Goal: Transaction & Acquisition: Book appointment/travel/reservation

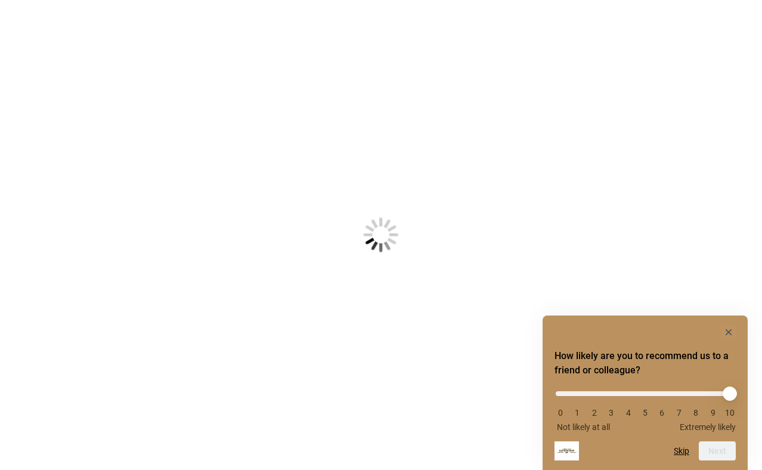
click at [726, 356] on h2 "How likely are you to recommend us to a friend or colleague?" at bounding box center [644, 363] width 181 height 29
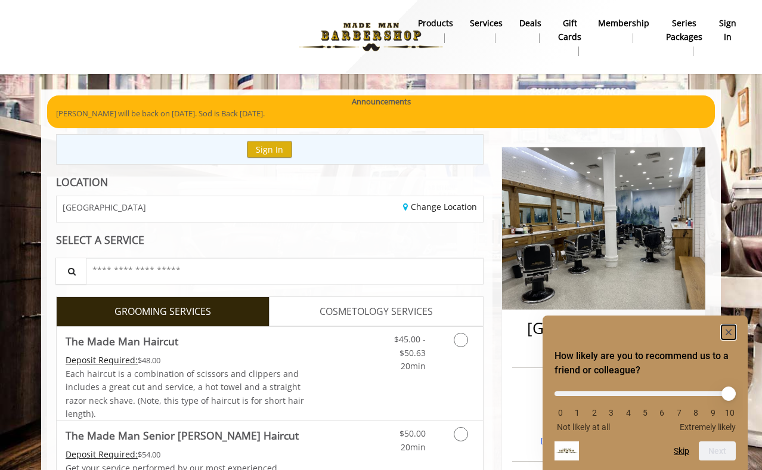
click at [727, 331] on icon "Hide survey" at bounding box center [728, 332] width 6 height 6
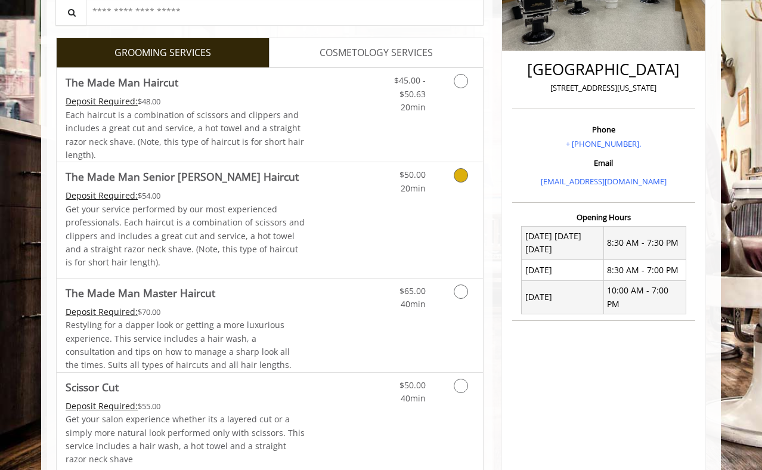
scroll to position [264, 0]
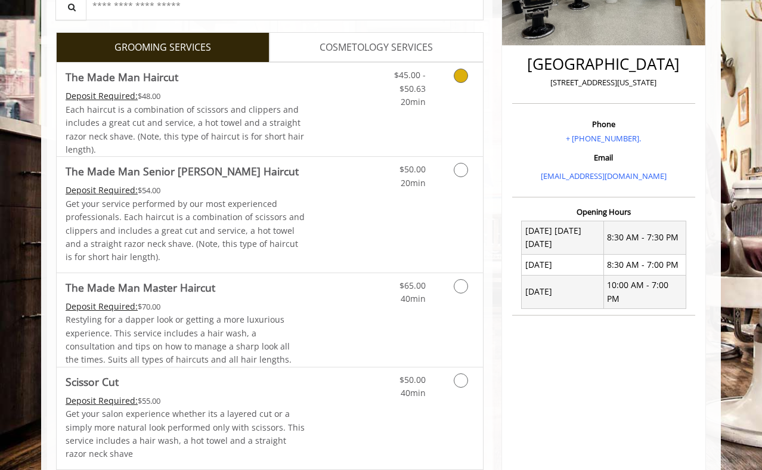
click at [461, 80] on icon "Grooming services" at bounding box center [461, 76] width 14 height 14
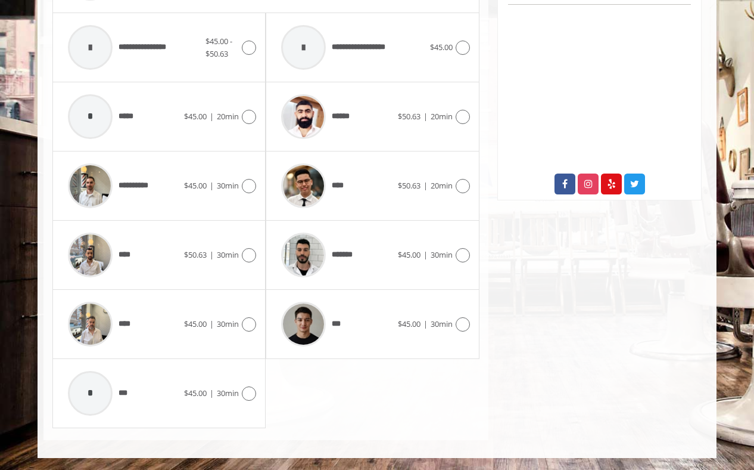
scroll to position [570, 0]
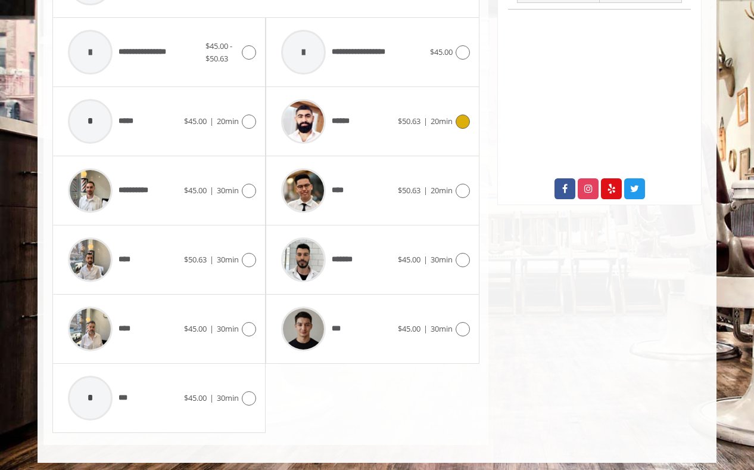
click at [461, 120] on icon at bounding box center [463, 121] width 14 height 14
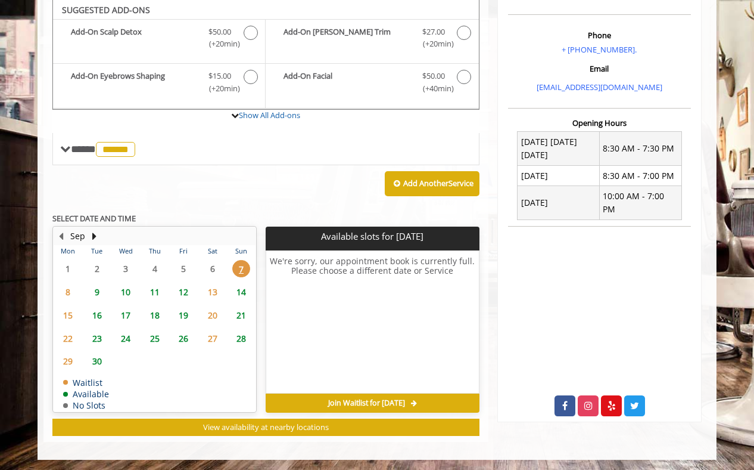
scroll to position [352, 0]
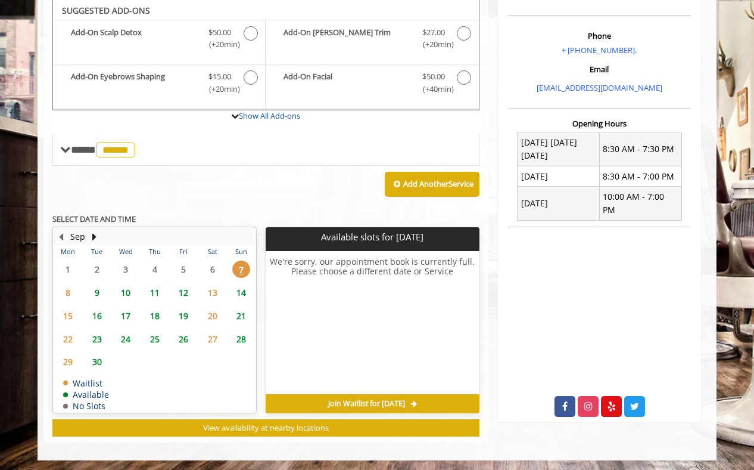
click at [98, 292] on span "9" at bounding box center [97, 292] width 18 height 17
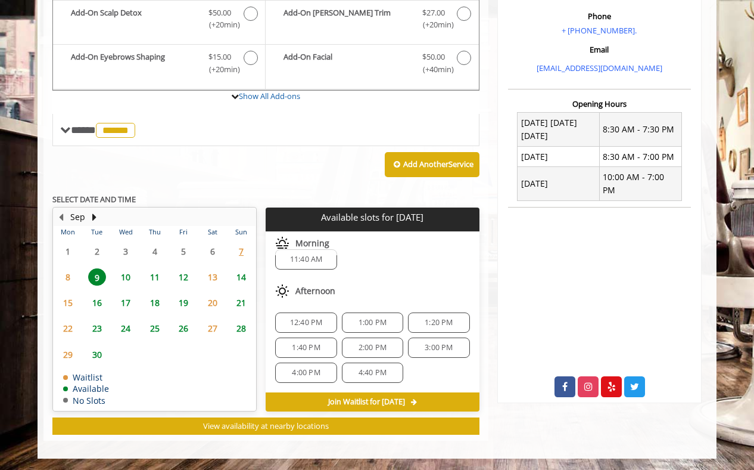
scroll to position [0, 0]
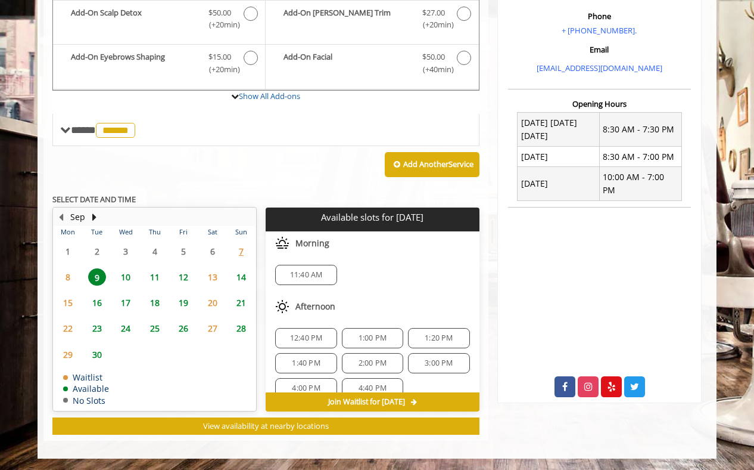
click at [126, 277] on span "10" at bounding box center [126, 276] width 18 height 17
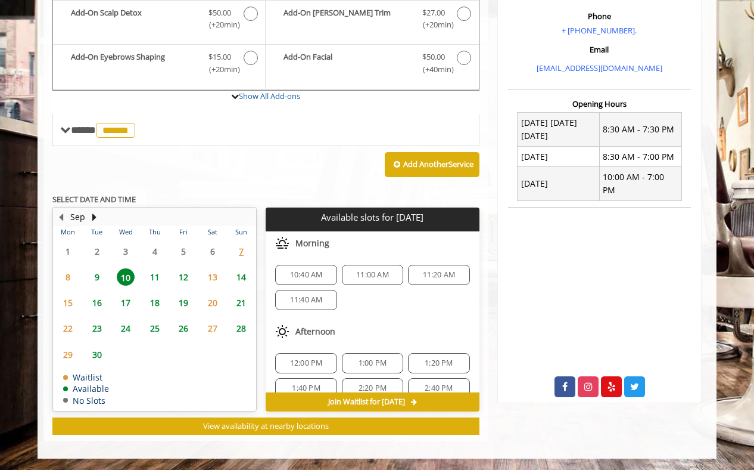
click at [153, 275] on span "11" at bounding box center [155, 276] width 18 height 17
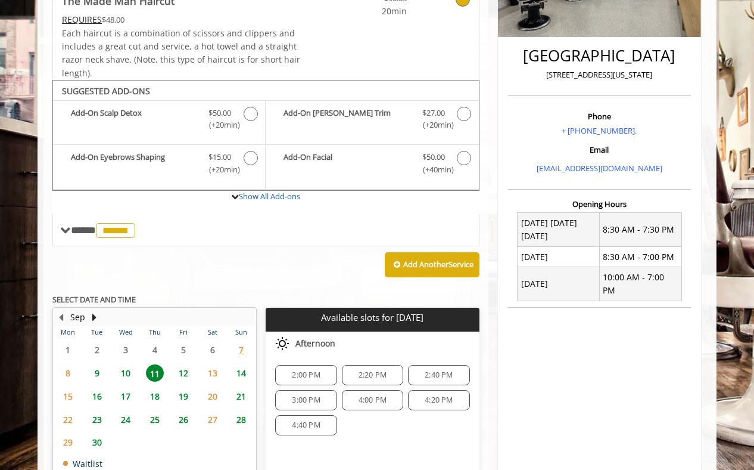
scroll to position [354, 0]
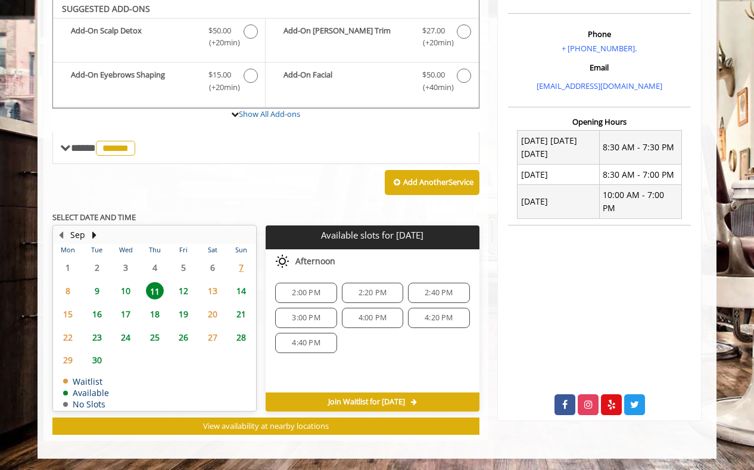
click at [185, 287] on span "12" at bounding box center [184, 290] width 18 height 17
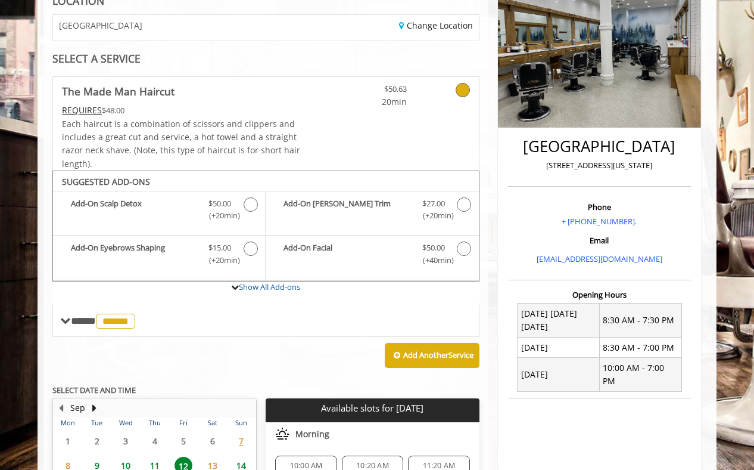
scroll to position [176, 0]
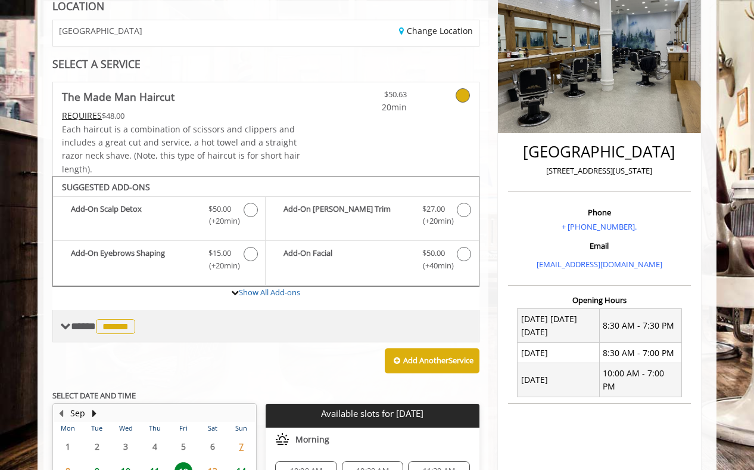
click at [125, 327] on span "******" at bounding box center [115, 326] width 39 height 15
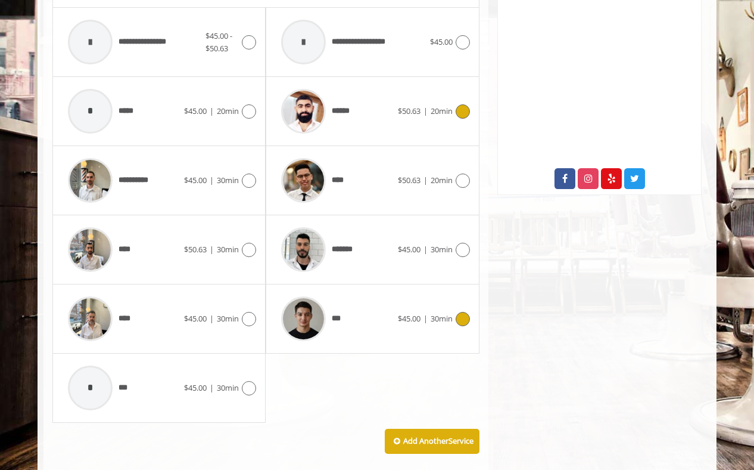
scroll to position [579, 0]
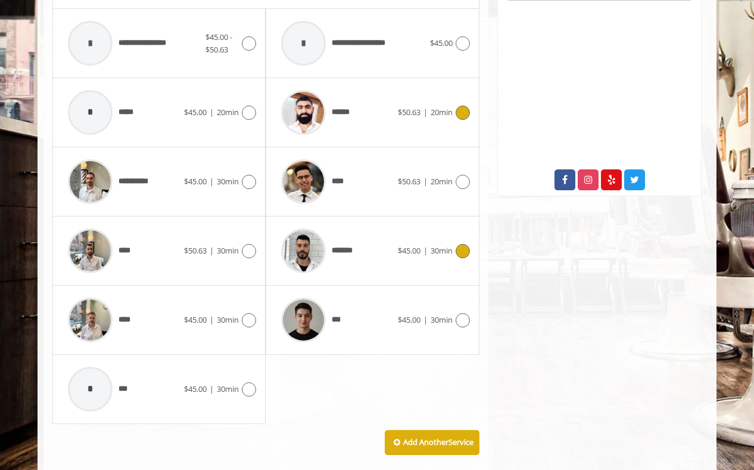
click at [463, 250] on icon at bounding box center [463, 251] width 14 height 14
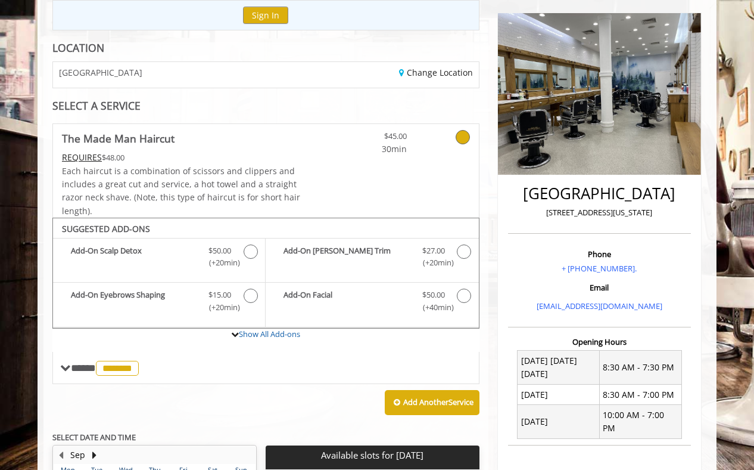
scroll to position [127, 0]
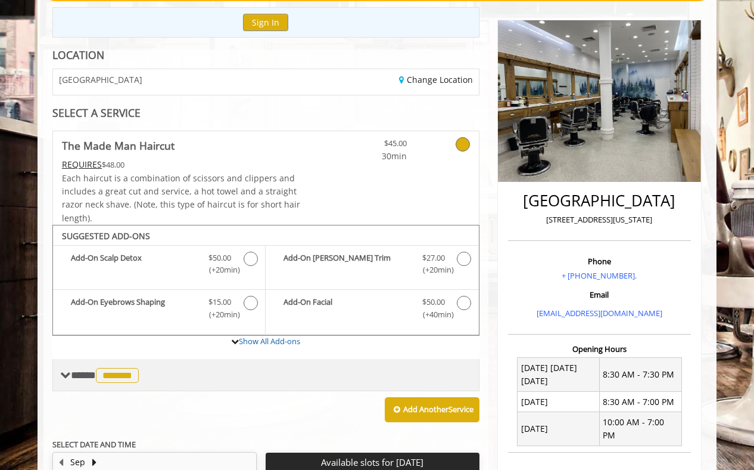
click at [133, 373] on span "*******" at bounding box center [117, 375] width 43 height 15
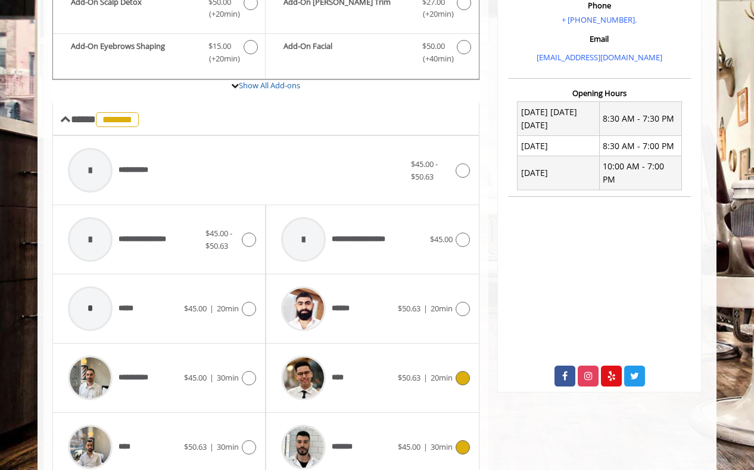
scroll to position [389, 0]
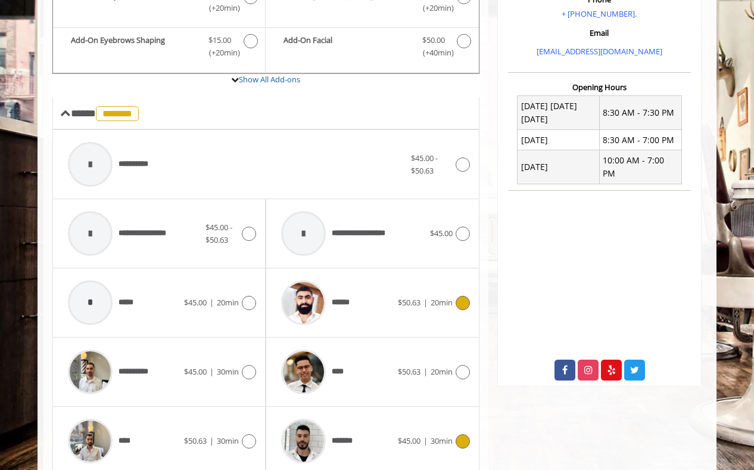
click at [458, 303] on icon at bounding box center [463, 303] width 14 height 14
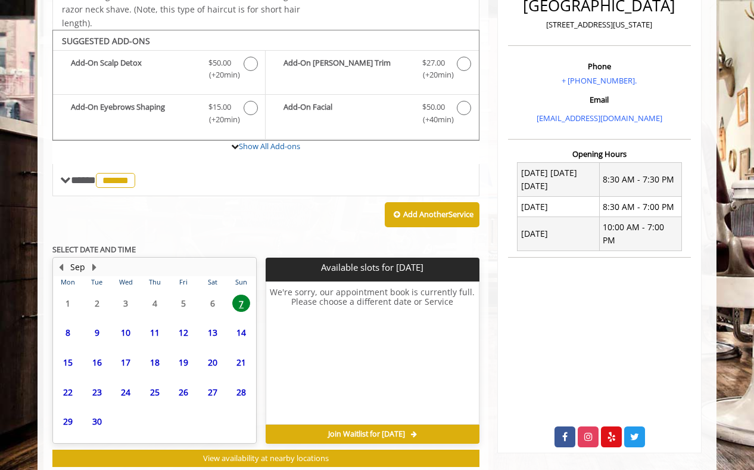
scroll to position [354, 0]
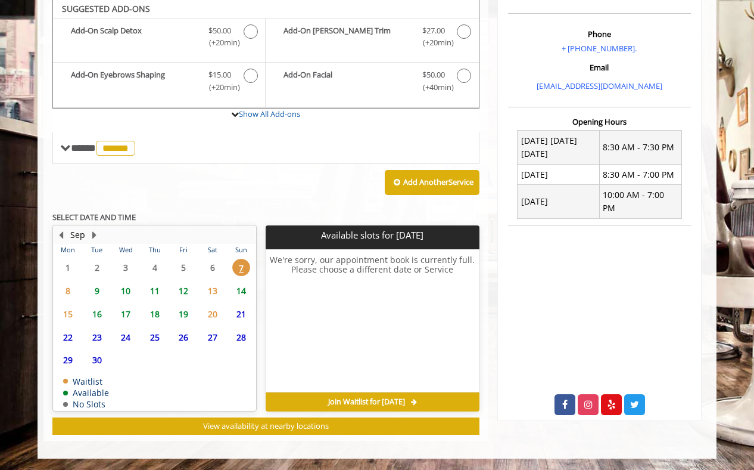
click at [242, 266] on span "7" at bounding box center [241, 267] width 18 height 17
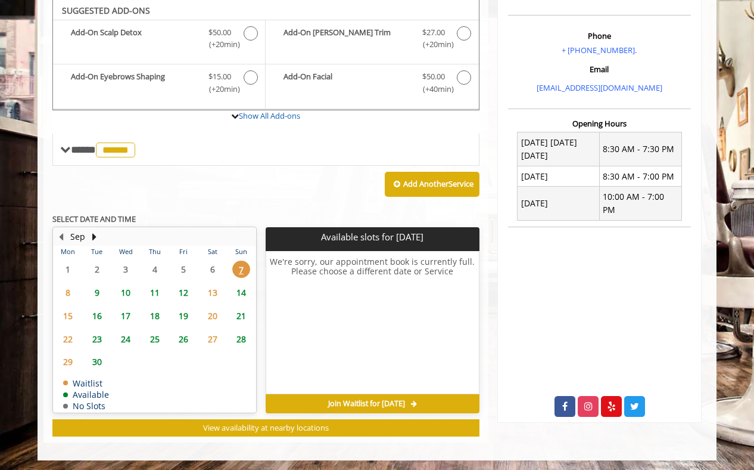
scroll to position [352, 0]
click at [183, 290] on span "12" at bounding box center [184, 292] width 18 height 17
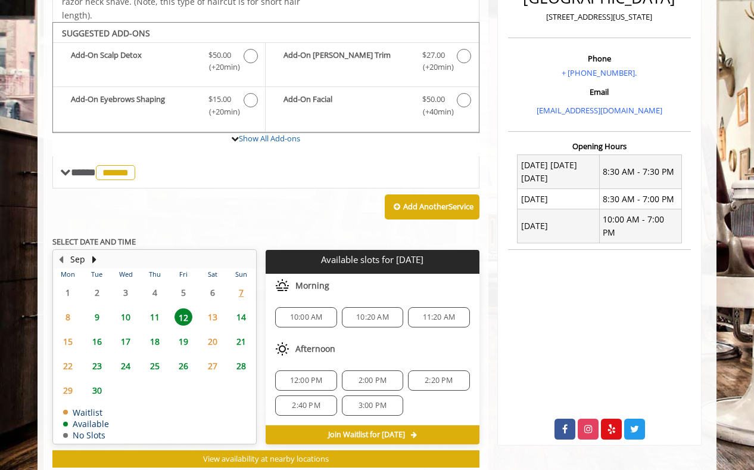
scroll to position [362, 0]
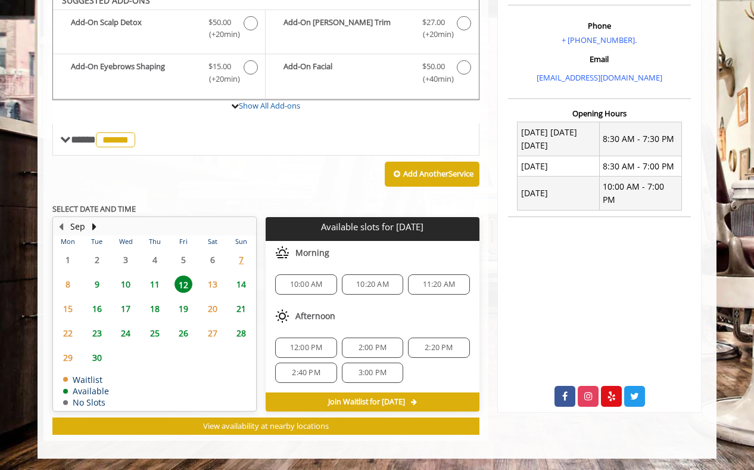
click at [97, 283] on span "9" at bounding box center [97, 283] width 18 height 17
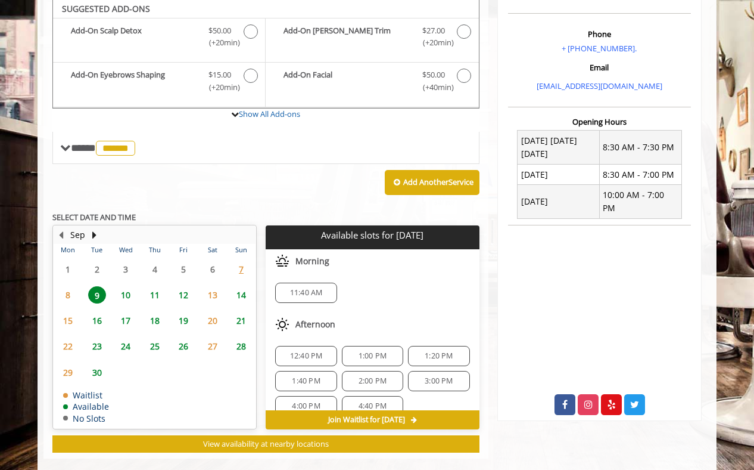
scroll to position [372, 0]
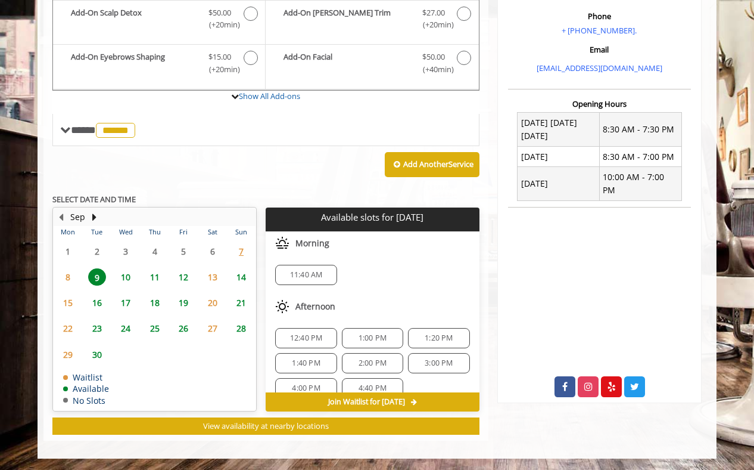
click at [134, 277] on span "10" at bounding box center [126, 276] width 18 height 17
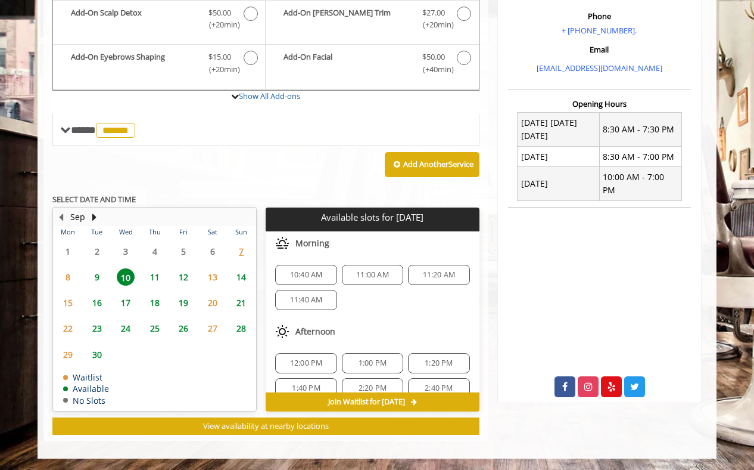
click at [156, 273] on span "11" at bounding box center [155, 276] width 18 height 17
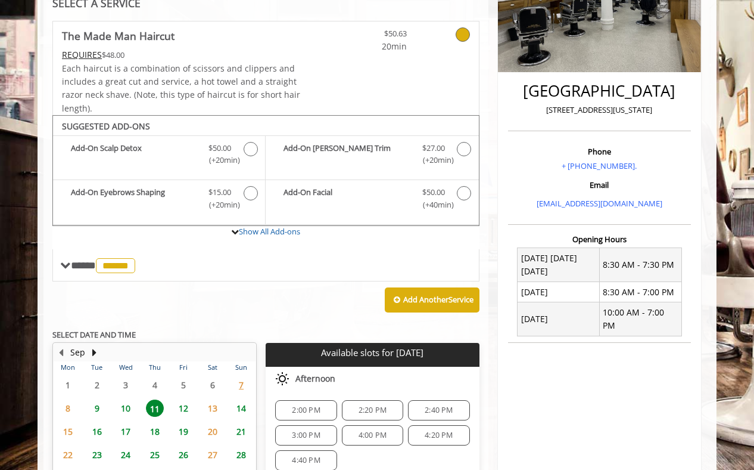
scroll to position [354, 0]
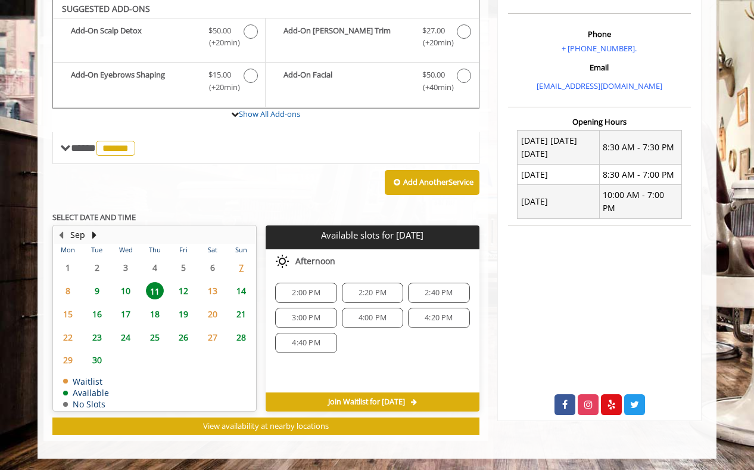
click at [186, 288] on span "12" at bounding box center [184, 290] width 18 height 17
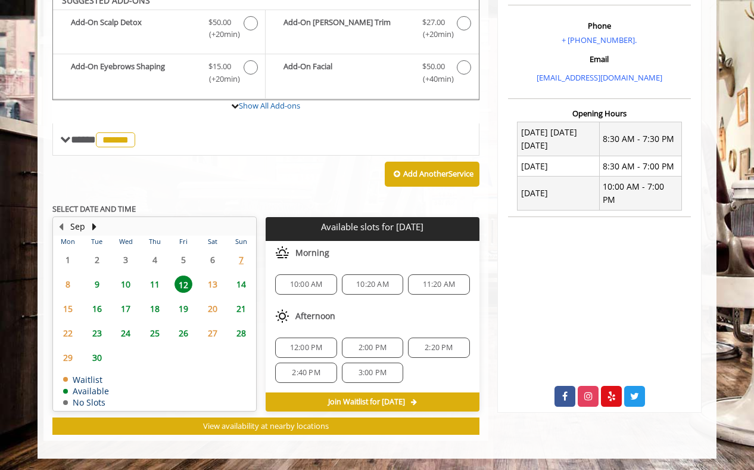
scroll to position [361, 0]
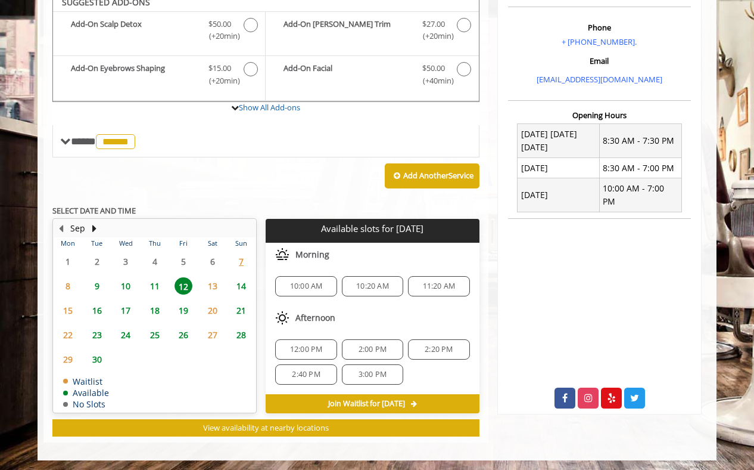
click at [98, 286] on span "9" at bounding box center [97, 285] width 18 height 17
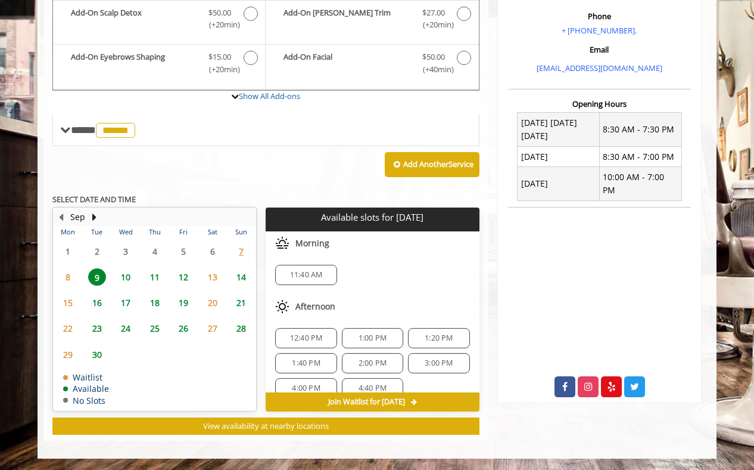
scroll to position [15, 0]
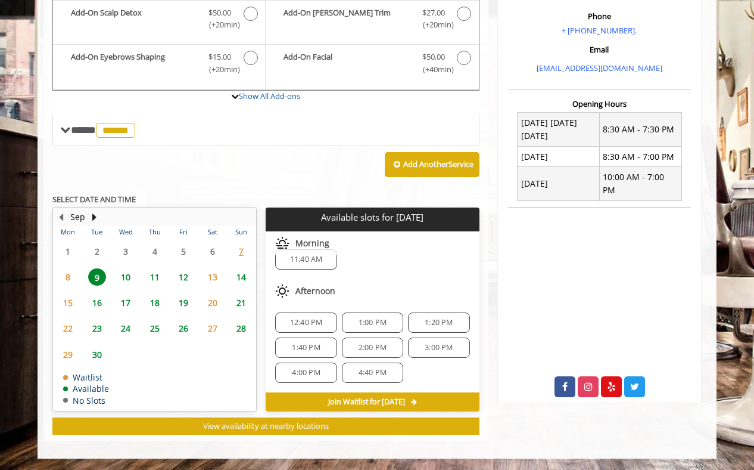
click at [127, 278] on span "10" at bounding box center [126, 276] width 18 height 17
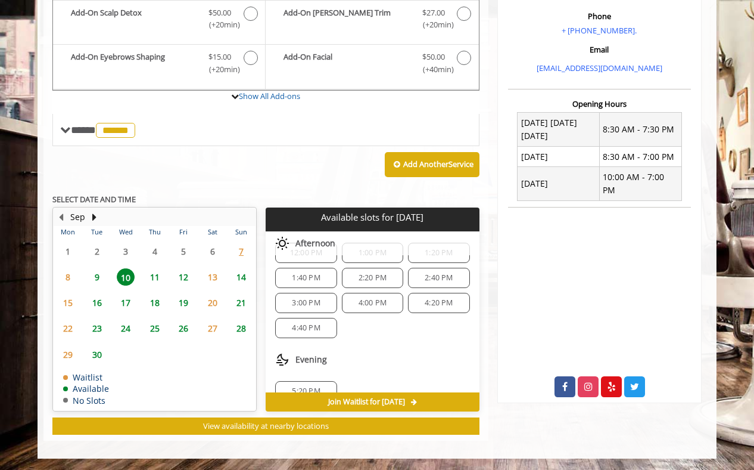
scroll to position [129, 0]
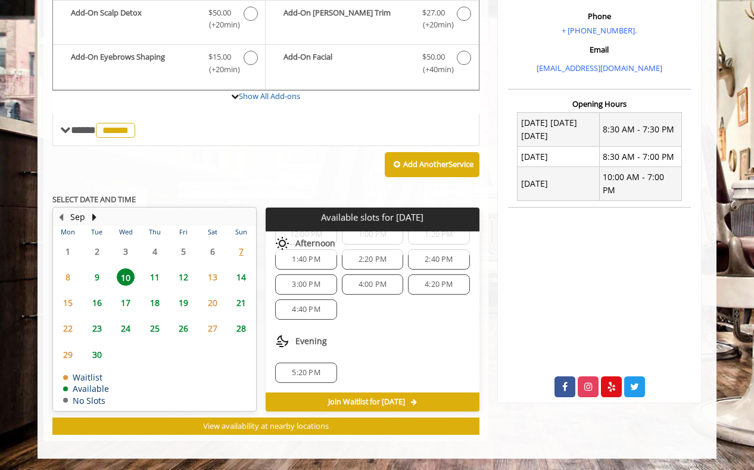
click at [184, 274] on span "12" at bounding box center [184, 276] width 18 height 17
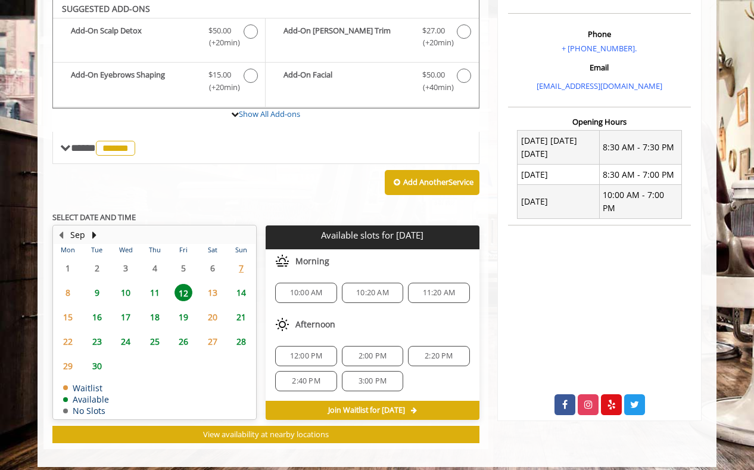
scroll to position [362, 0]
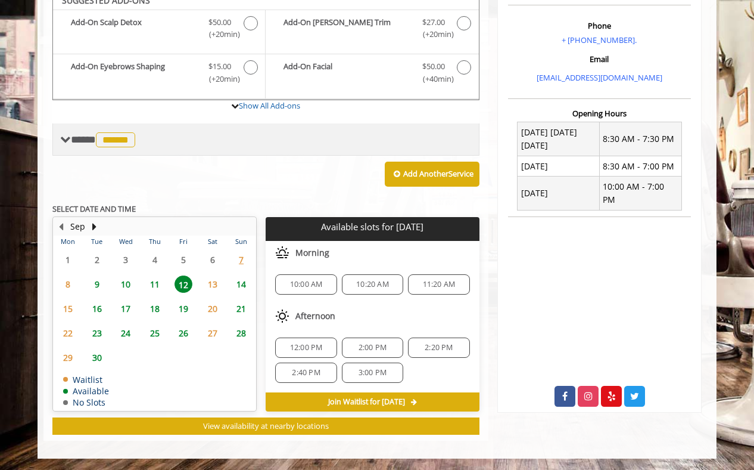
click at [123, 145] on span "******" at bounding box center [115, 139] width 39 height 15
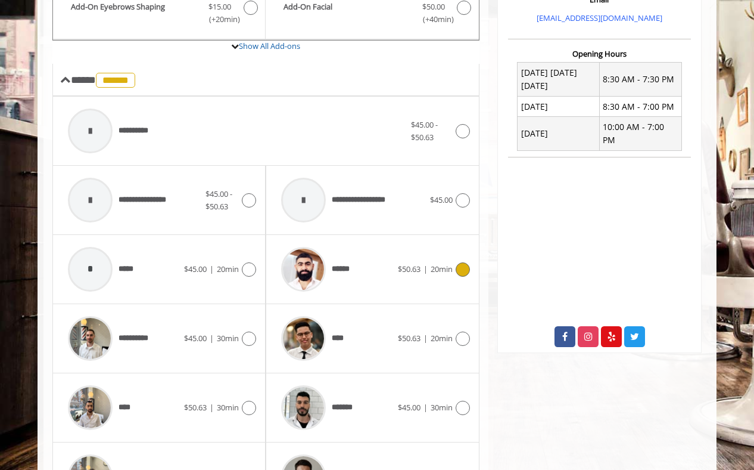
scroll to position [473, 0]
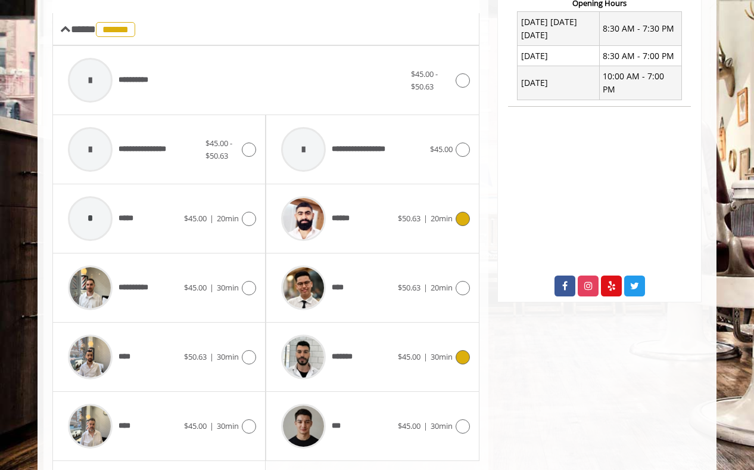
click at [456, 357] on icon at bounding box center [463, 357] width 14 height 14
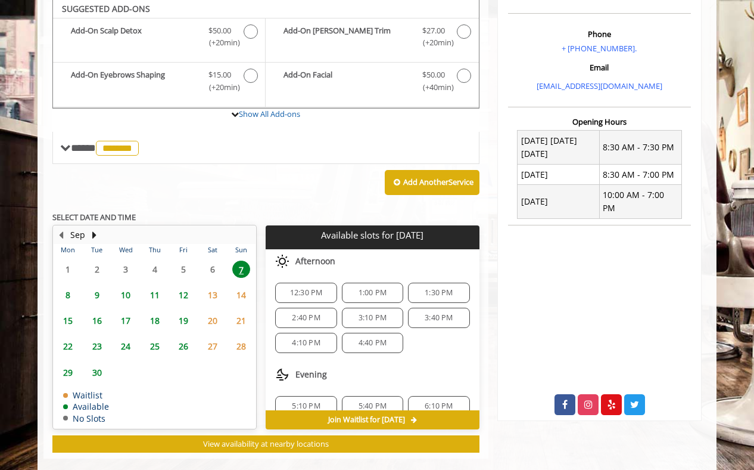
scroll to position [352, 0]
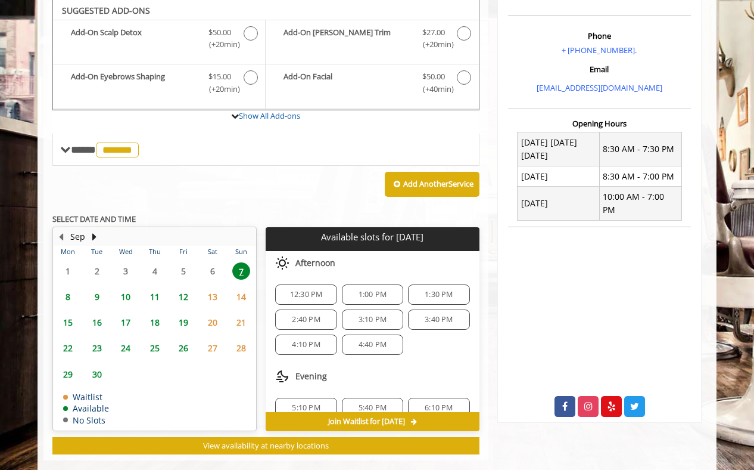
click at [95, 294] on span "9" at bounding box center [97, 296] width 18 height 17
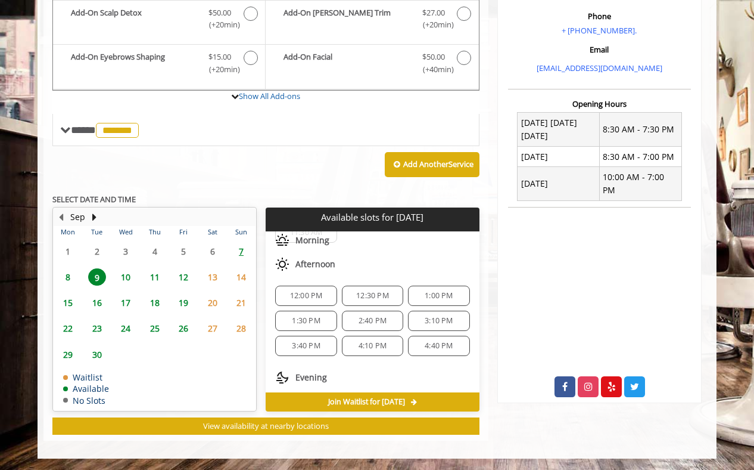
scroll to position [154, 0]
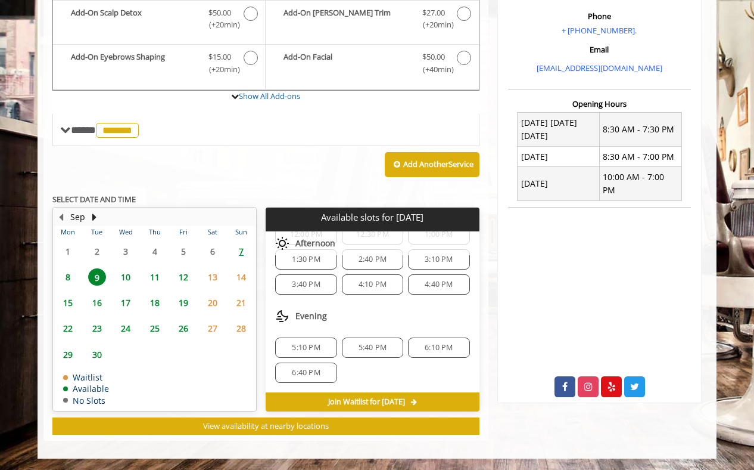
click at [65, 275] on span "8" at bounding box center [68, 276] width 18 height 17
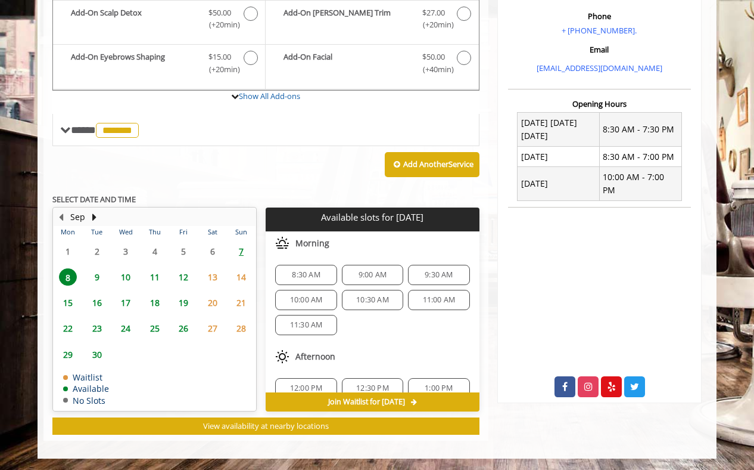
scroll to position [129, 0]
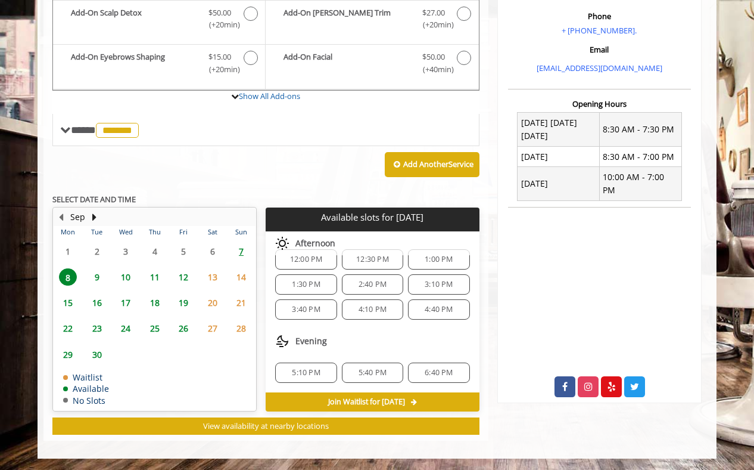
click at [94, 277] on span "9" at bounding box center [97, 276] width 18 height 17
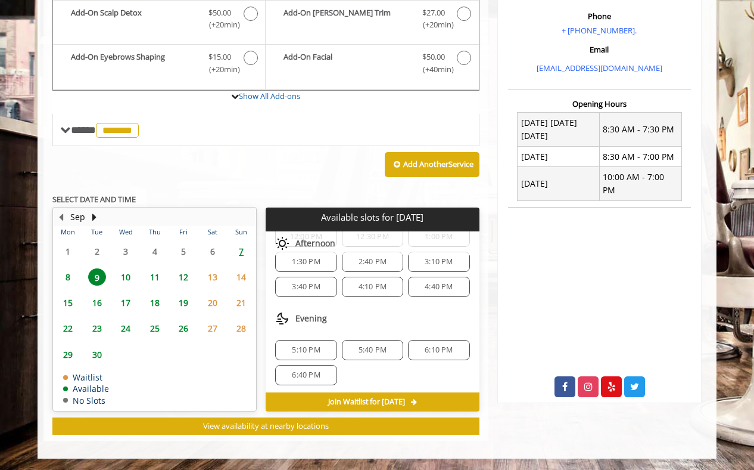
scroll to position [154, 0]
click at [428, 346] on span "6:10 PM" at bounding box center [439, 348] width 28 height 10
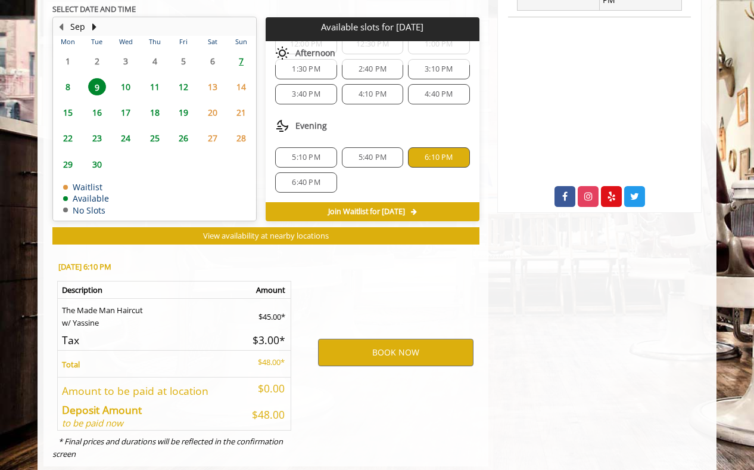
scroll to position [587, 0]
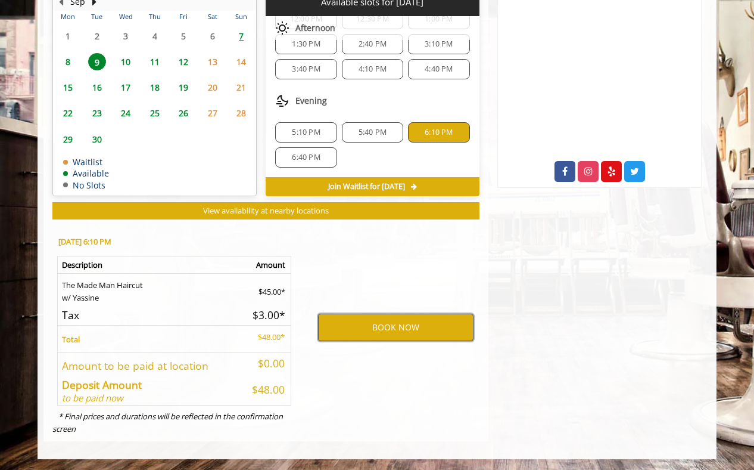
click at [404, 328] on button "BOOK NOW" at bounding box center [396, 326] width 156 height 27
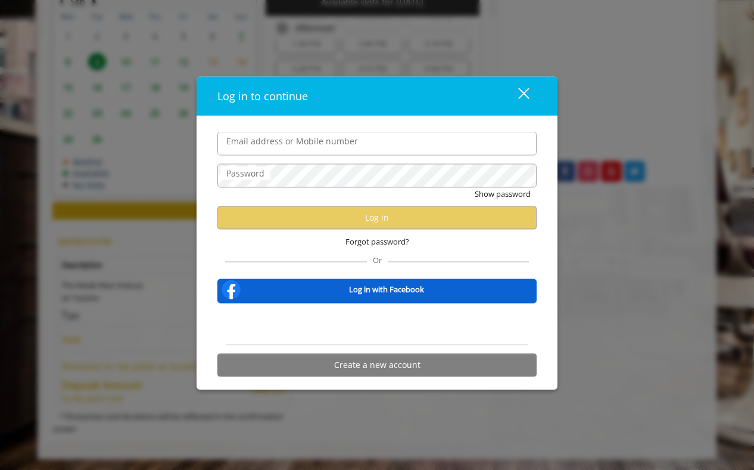
type input "**********"
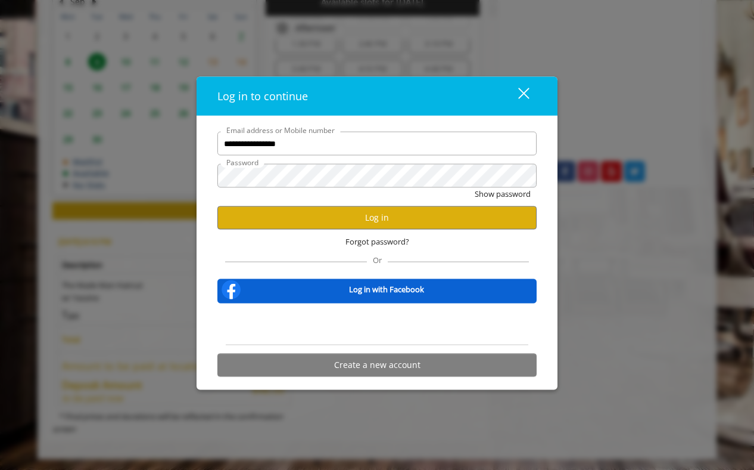
scroll to position [0, 0]
click at [403, 219] on button "Log in" at bounding box center [377, 217] width 319 height 23
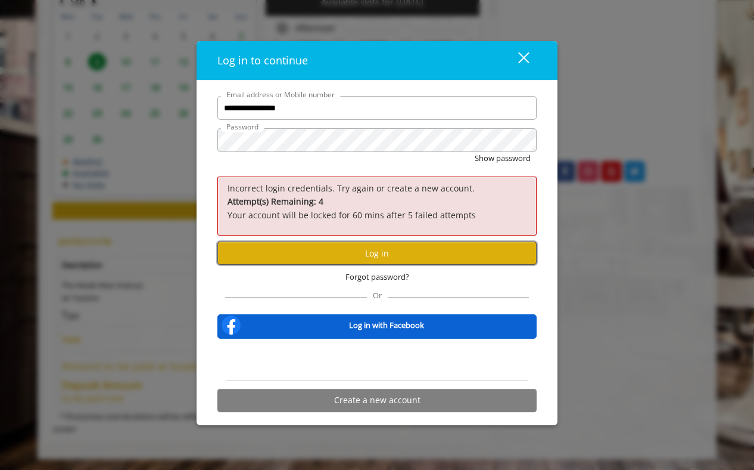
click at [377, 251] on button "Log in" at bounding box center [377, 252] width 319 height 23
click at [387, 275] on span "Forgot password?" at bounding box center [378, 277] width 64 height 13
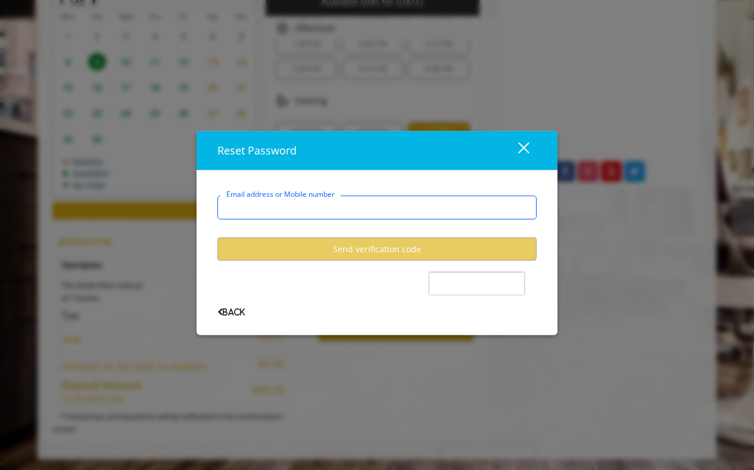
click at [304, 206] on input "Email address or Mobile number" at bounding box center [377, 207] width 319 height 24
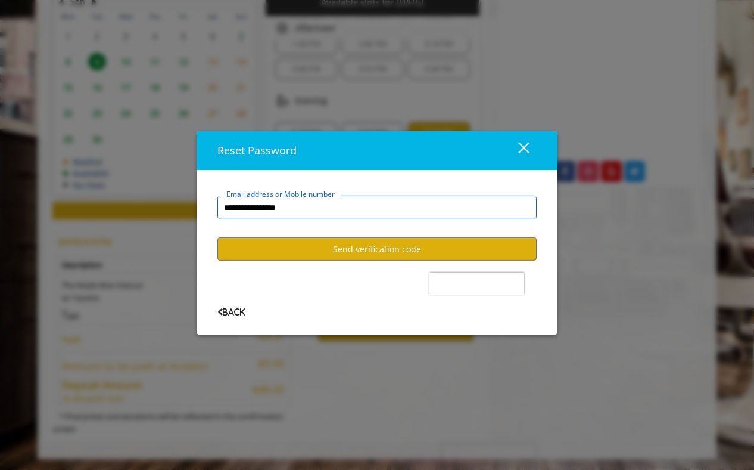
type input "**********"
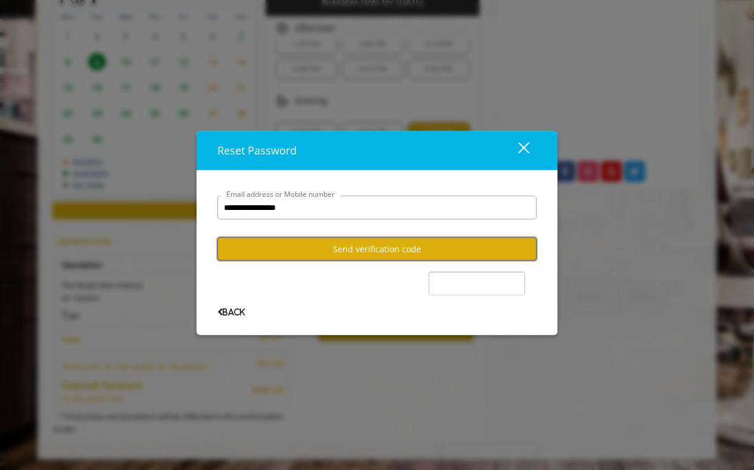
click at [355, 245] on button "Send verification code" at bounding box center [377, 248] width 319 height 23
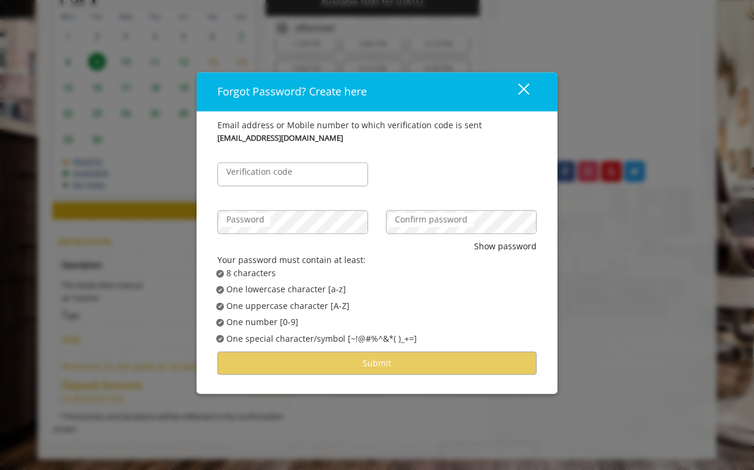
click at [296, 178] on label "Verification code" at bounding box center [260, 172] width 78 height 13
click at [296, 178] on input "Verification code" at bounding box center [293, 175] width 151 height 24
type input "******"
click at [454, 225] on label "Confirm password" at bounding box center [431, 219] width 85 height 13
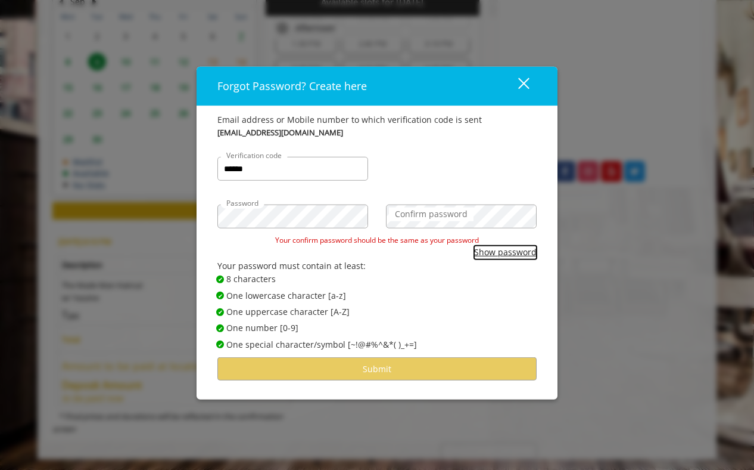
click at [518, 250] on button "Show password" at bounding box center [505, 252] width 63 height 13
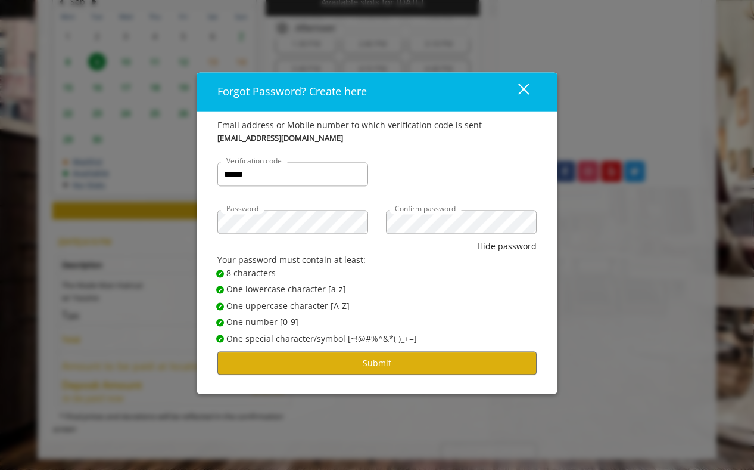
click at [426, 277] on span "✔ Password Satisfies 8 characters" at bounding box center [381, 272] width 330 height 13
click at [382, 365] on button "Submit" at bounding box center [377, 362] width 319 height 23
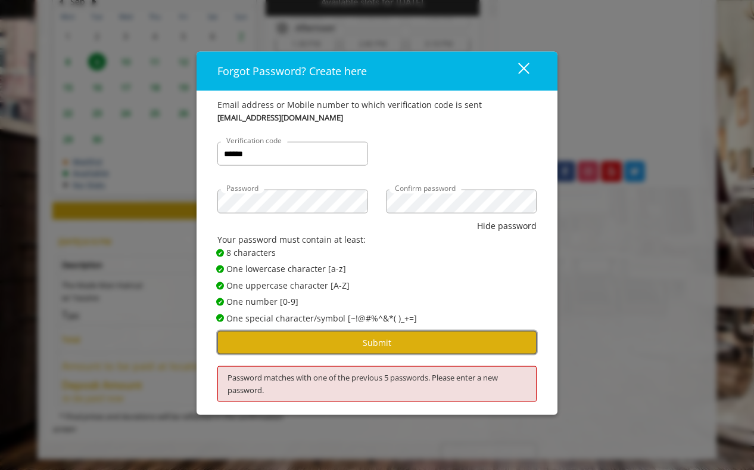
click at [392, 340] on button "Submit" at bounding box center [377, 342] width 319 height 23
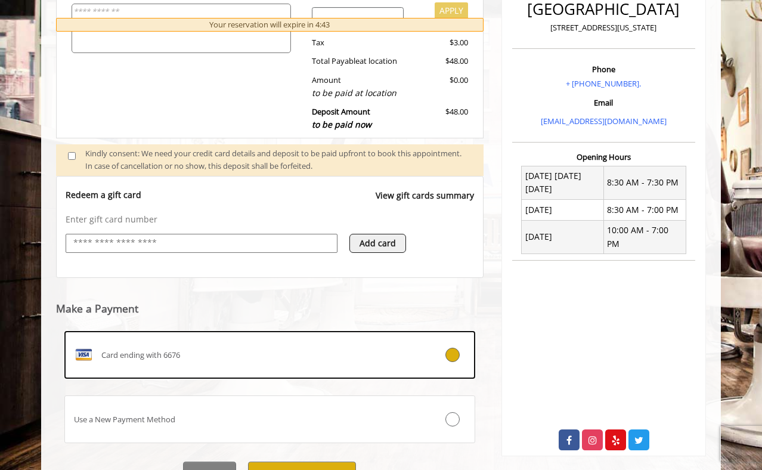
scroll to position [379, 0]
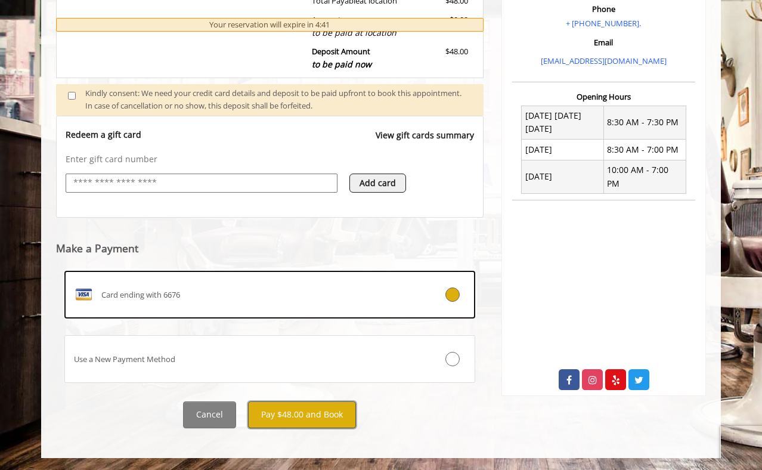
click at [318, 416] on button "Pay $48.00 and Book" at bounding box center [302, 414] width 108 height 27
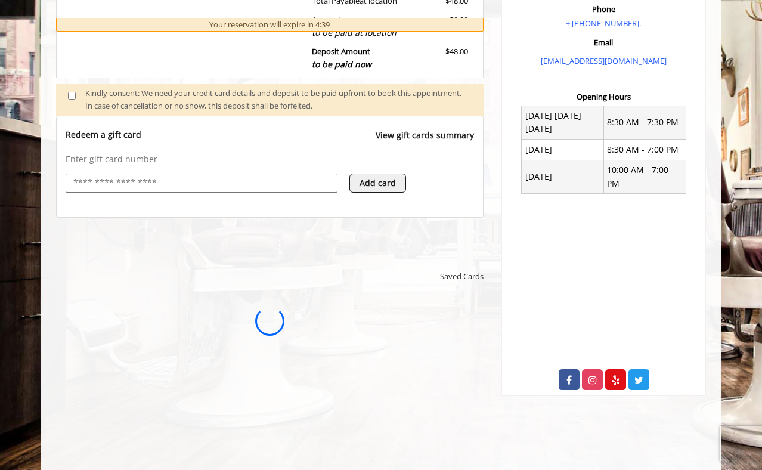
scroll to position [0, 0]
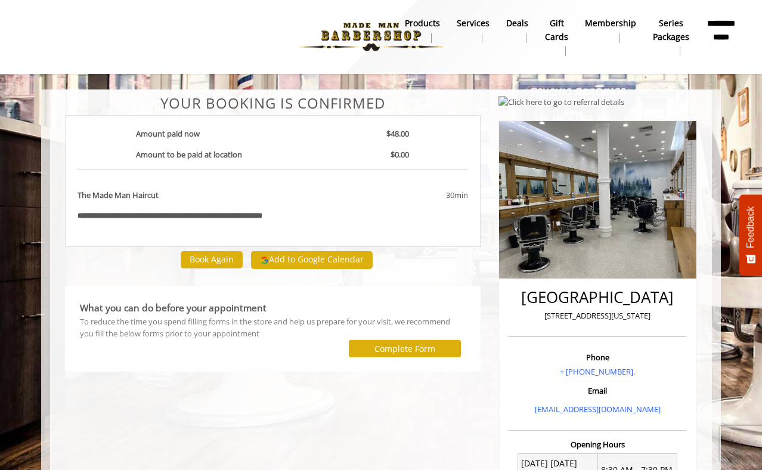
click at [723, 29] on b "**********" at bounding box center [721, 30] width 30 height 27
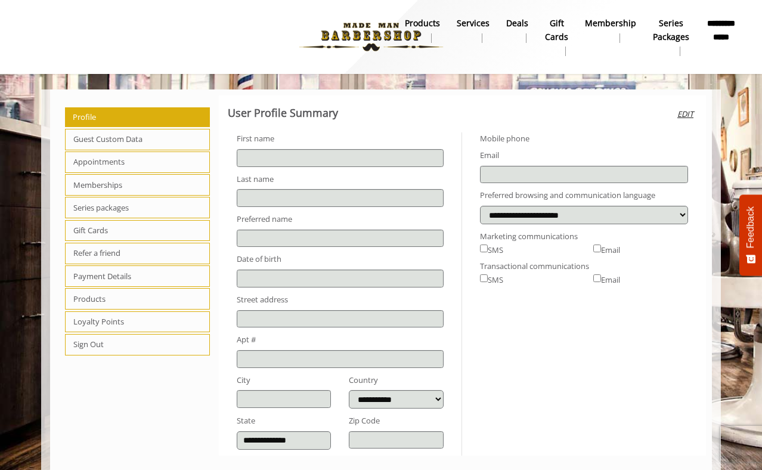
type input "*******"
select select "***"
type input "**********"
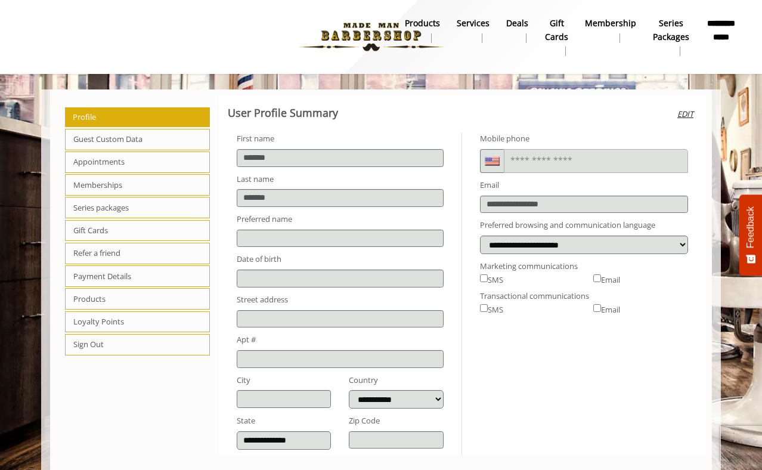
click at [109, 161] on span "Appointments" at bounding box center [137, 161] width 145 height 21
